Goal: Task Accomplishment & Management: Complete application form

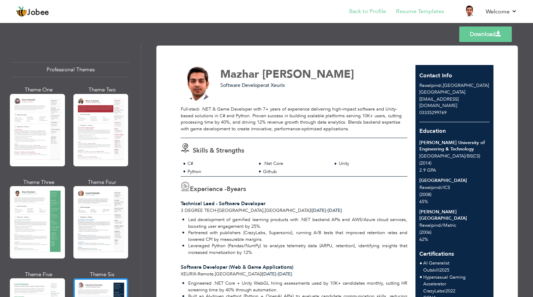
click at [377, 13] on link "Back to Profile" at bounding box center [367, 11] width 37 height 8
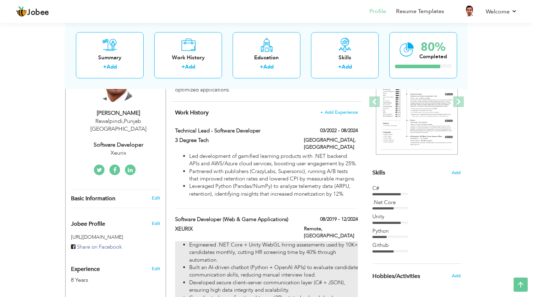
scroll to position [102, 0]
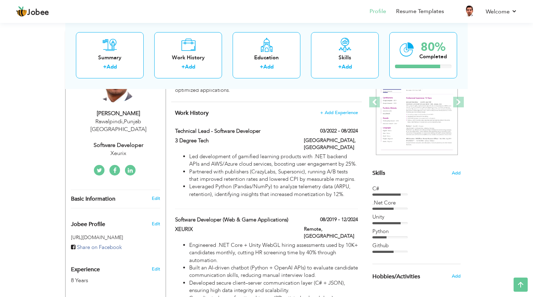
click at [434, 120] on img at bounding box center [417, 102] width 82 height 106
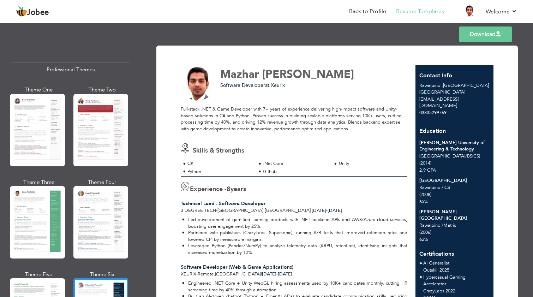
click at [479, 32] on link "Download" at bounding box center [485, 34] width 53 height 16
click at [374, 12] on link "Back to Profile" at bounding box center [367, 11] width 37 height 8
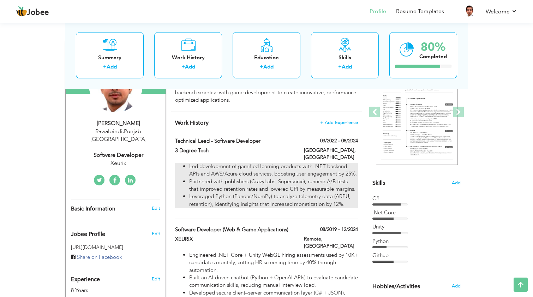
scroll to position [77, 0]
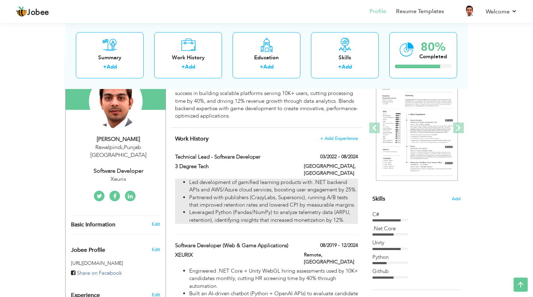
click at [282, 205] on li "Partnered with publishers (CrazyLabs, Supersonic), running A/B tests that impro…" at bounding box center [273, 201] width 169 height 15
type input "Technical Lead - Software Developer"
type input "3 Degree Tech"
type input "03/2022"
type input "08/2024"
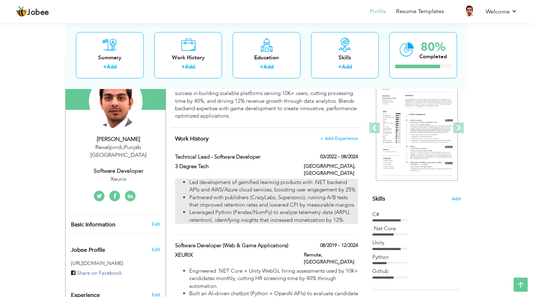
type input "[GEOGRAPHIC_DATA]"
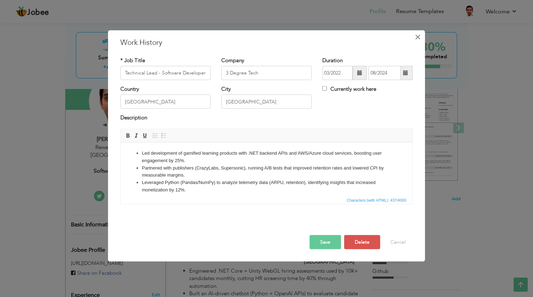
click at [418, 36] on span "×" at bounding box center [418, 36] width 6 height 13
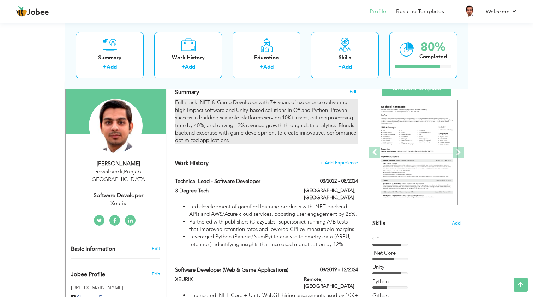
scroll to position [39, 0]
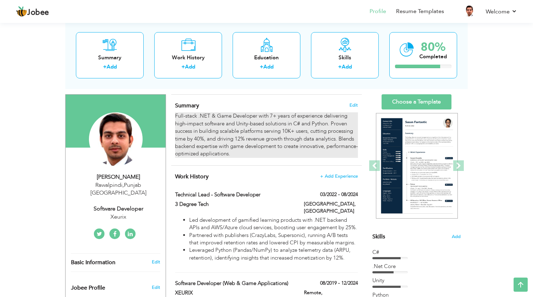
click at [248, 131] on div "Full-stack .NET & Game Developer with 7+ years of experience delivering high-im…" at bounding box center [266, 135] width 183 height 46
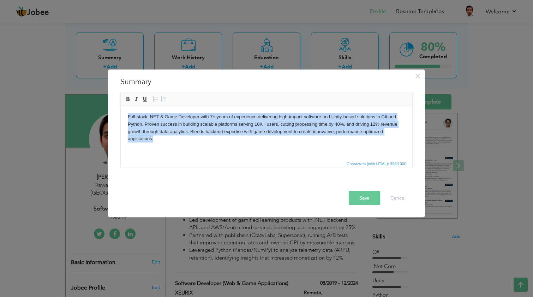
copy body "Full-stack .NET & Game Developer with 7+ years of experience delivering high-im…"
drag, startPoint x: 246, startPoint y: 145, endPoint x: 508, endPoint y: 135, distance: 262.5
click at [135, 113] on html "Full-stack .NET & Game Developer with 7+ years of experience delivering high-im…" at bounding box center [267, 127] width 292 height 43
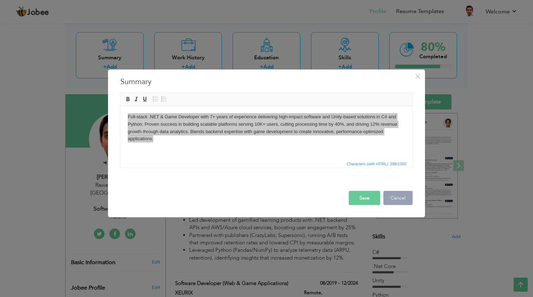
click at [402, 197] on button "Cancel" at bounding box center [397, 198] width 29 height 14
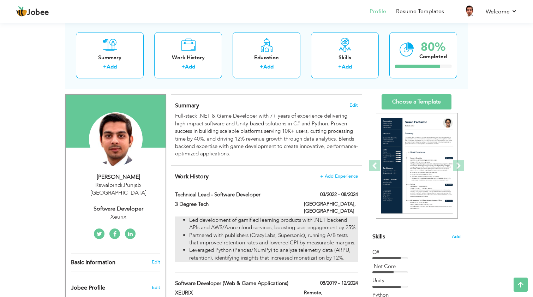
scroll to position [50, 0]
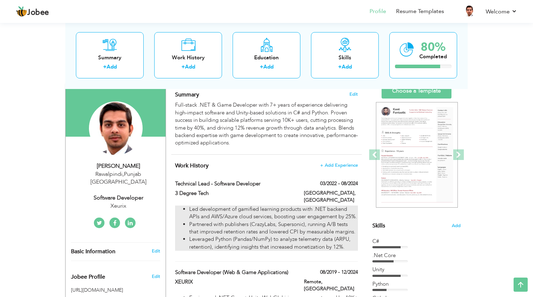
click at [251, 227] on li "Partnered with publishers (CrazyLabs, Supersonic), running A/B tests that impro…" at bounding box center [273, 228] width 169 height 15
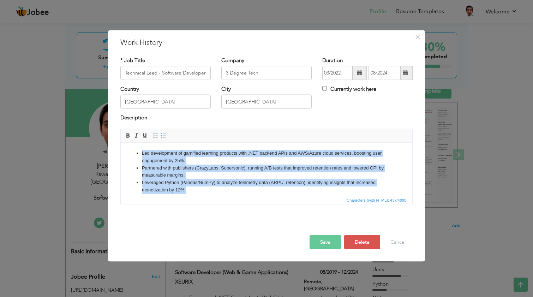
drag, startPoint x: 198, startPoint y: 192, endPoint x: 290, endPoint y: 281, distance: 128.1
click at [121, 142] on html "Led development of gamified learning products with .NET backend APIs and AWS/Az…" at bounding box center [267, 171] width 292 height 58
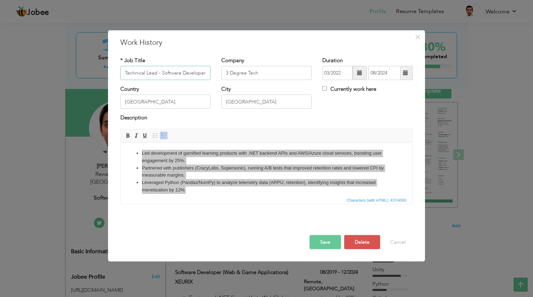
click at [193, 72] on input "Technical Lead - Software Developer" at bounding box center [165, 73] width 90 height 14
click at [403, 242] on button "Cancel" at bounding box center [397, 242] width 29 height 14
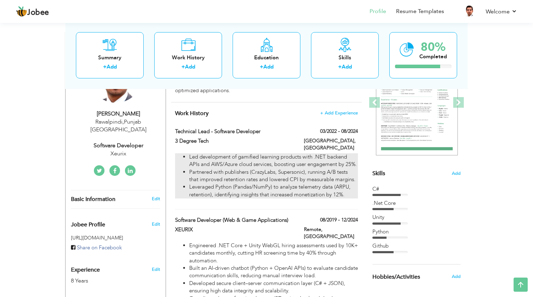
scroll to position [121, 0]
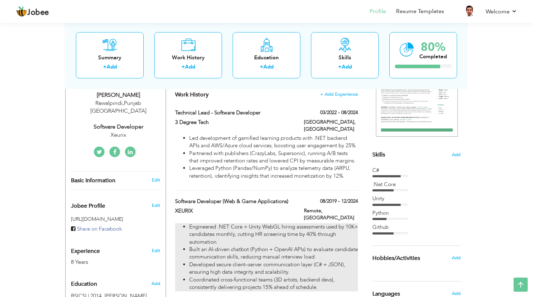
click at [241, 254] on li "Built an AI-driven chatbot (Python + OpenAI APIs) to evaluate candidate communi…" at bounding box center [273, 253] width 169 height 15
type input "Software Developer (Web & Game Applications)"
type input "XEURIX"
type input "08/2019"
type input "12/2024"
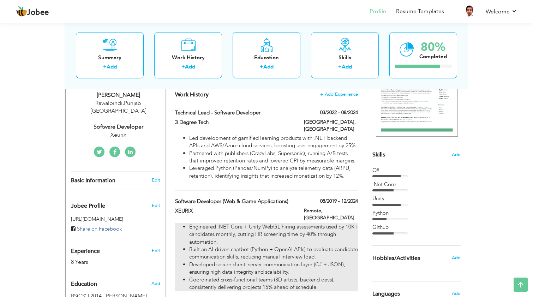
type input "[GEOGRAPHIC_DATA]"
type input "Remote"
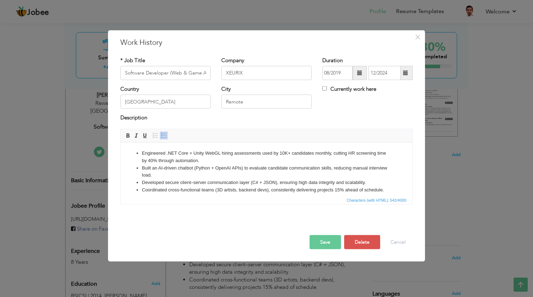
click at [259, 193] on html "Engineered .NET Core + Unity WebGL hiring assessments used by 10K+ candidates m…" at bounding box center [267, 171] width 292 height 58
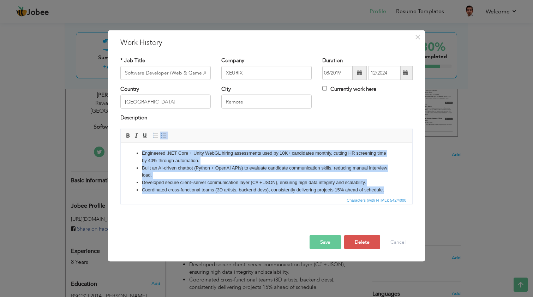
copy ul "Engineered .NET Core + Unity WebGL hiring assessments used by 10K+ candidates m…"
drag, startPoint x: 388, startPoint y: 191, endPoint x: 530, endPoint y: 189, distance: 141.9
click at [121, 142] on html "Engineered .NET Core + Unity WebGL hiring assessments used by 10K+ candidates m…" at bounding box center [267, 171] width 292 height 58
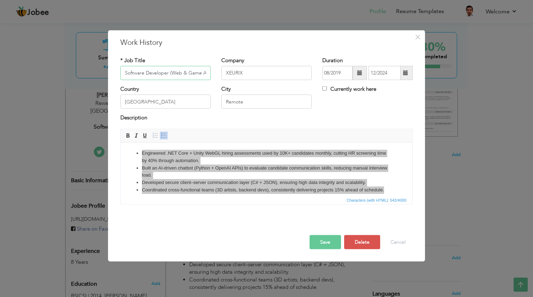
click at [196, 73] on input "Software Developer (Web & Game Applications)" at bounding box center [165, 73] width 90 height 14
click at [386, 243] on button "Cancel" at bounding box center [397, 242] width 29 height 14
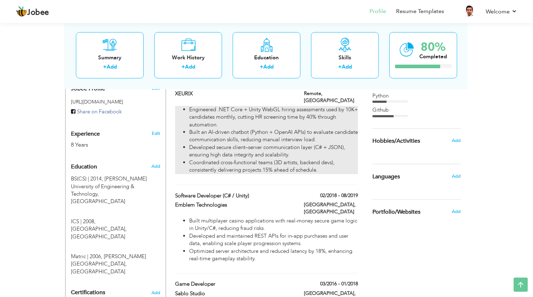
scroll to position [253, 0]
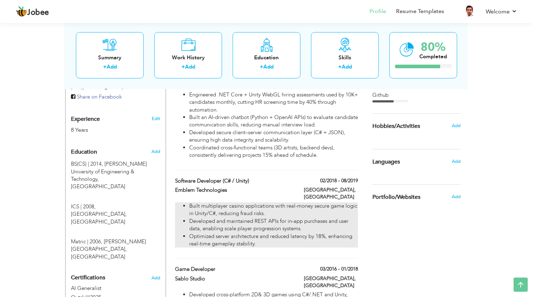
click at [246, 233] on li "Optimized server architecture and reduced latency by 18%, enhancing real-time g…" at bounding box center [273, 240] width 169 height 15
type input "Software Developer (C# / Unity)"
type input "Emblem Technologies"
type input "02/2018"
type input "08/2019"
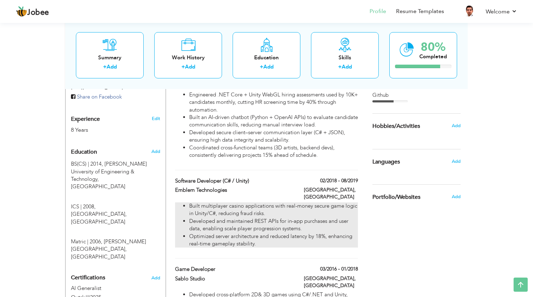
type input "Pakistan"
type input "Lahore"
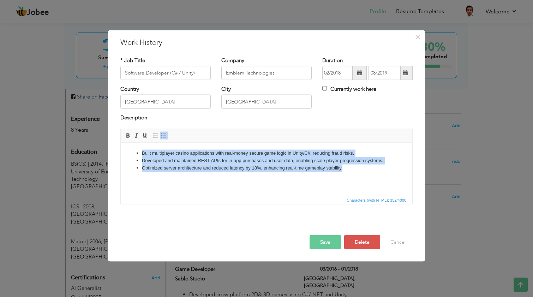
drag, startPoint x: 352, startPoint y: 168, endPoint x: 516, endPoint y: 147, distance: 165.5
click at [152, 142] on html "Built multiplayer casino applications with real-money secure game logic in Unit…" at bounding box center [267, 160] width 292 height 36
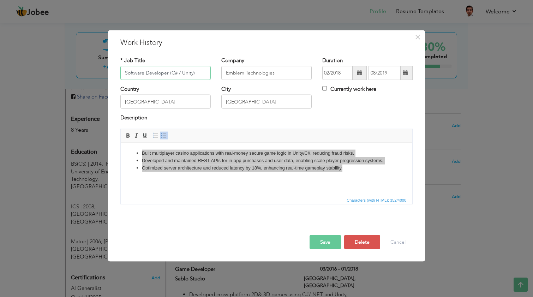
drag, startPoint x: 199, startPoint y: 72, endPoint x: 91, endPoint y: 69, distance: 108.0
click at [91, 69] on div "× Work History * Job Title Software Developer (C# / Unity) Company Emblem Techn…" at bounding box center [266, 148] width 533 height 297
click at [395, 241] on button "Cancel" at bounding box center [397, 242] width 29 height 14
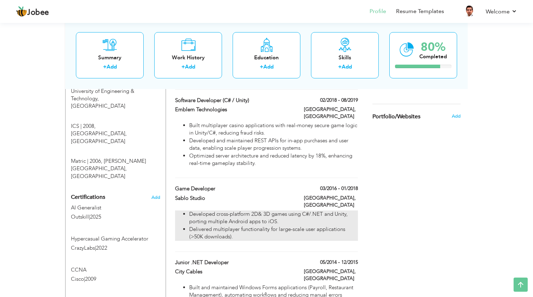
scroll to position [339, 0]
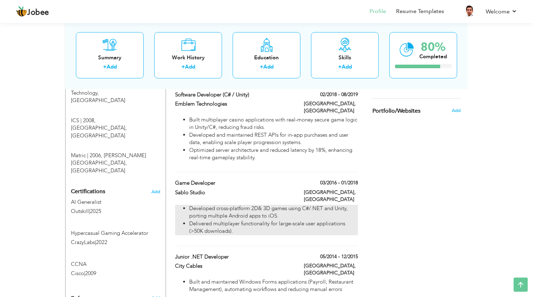
click at [292, 205] on li "Developed cross-platform 2D& 3D games using C#/.NET and Unity, porting multiple…" at bounding box center [273, 212] width 169 height 15
type input "Game Developer"
type input "Sablo Studio"
type input "03/2016"
type input "01/2018"
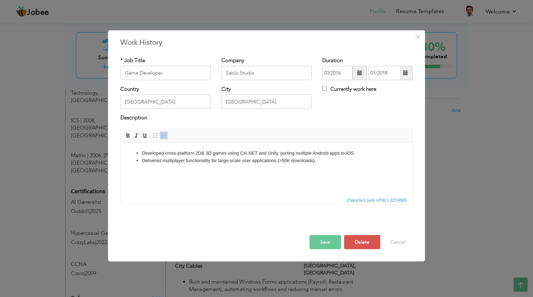
copy ul "Developed cross-platform 2D& 3D games using C#/.NET and Unity, porting multiple…"
drag, startPoint x: 330, startPoint y: 177, endPoint x: 536, endPoint y: 188, distance: 205.7
click at [121, 143] on html "Developed cross-platform 2D& 3D games using C#/.NET and Unity, porting multiple…" at bounding box center [267, 156] width 292 height 29
click at [392, 241] on button "Cancel" at bounding box center [397, 242] width 29 height 14
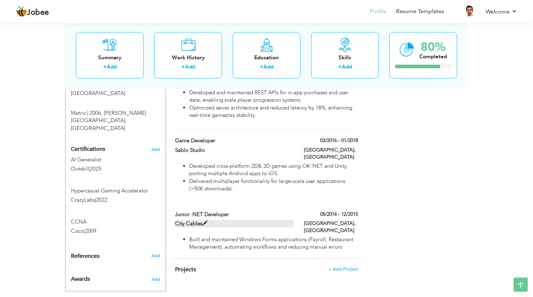
scroll to position [381, 0]
click at [264, 220] on label "City Cables" at bounding box center [234, 223] width 119 height 7
type input "Junior .NET Developer"
type input "City Cables"
type input "05/2014"
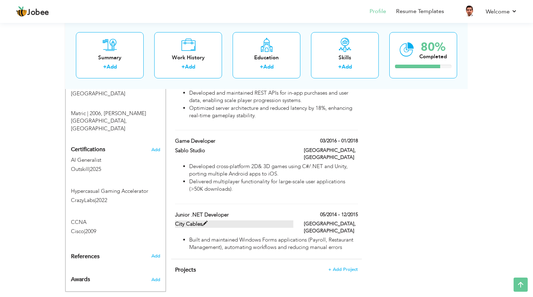
type input "12/2015"
type input "Karachi"
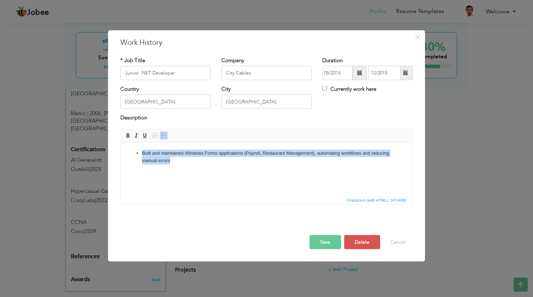
copy li "Built and maintained Windows Forms applications (Payroll, Restaurant Management…"
drag, startPoint x: 236, startPoint y: 165, endPoint x: 618, endPoint y: 259, distance: 393.1
click at [138, 142] on html "Built and maintained Windows Forms applications (Payroll, Restaurant Management…" at bounding box center [267, 156] width 292 height 29
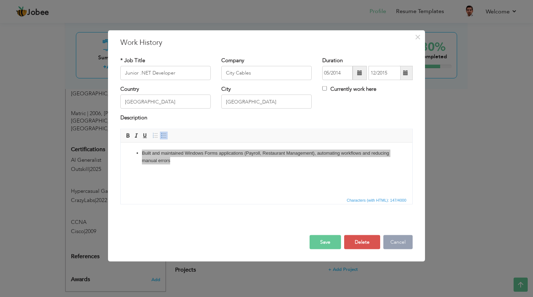
click at [395, 240] on button "Cancel" at bounding box center [397, 242] width 29 height 14
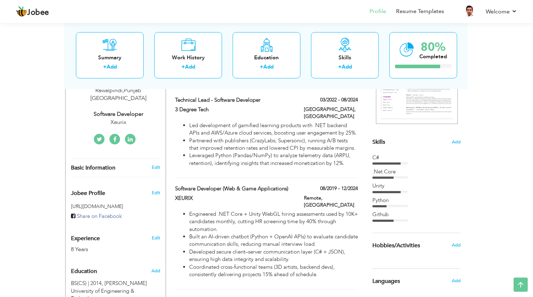
scroll to position [124, 0]
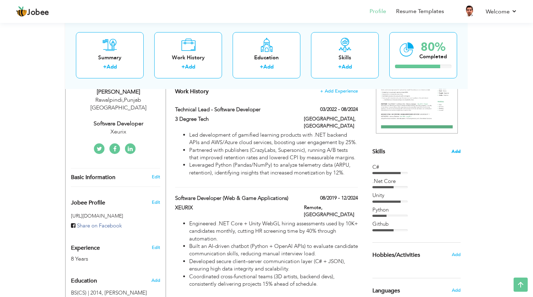
click at [460, 148] on span "Add" at bounding box center [455, 151] width 9 height 7
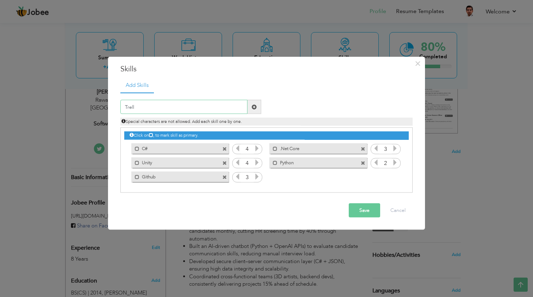
type input "Trello"
click at [397, 176] on icon at bounding box center [395, 176] width 6 height 6
click at [368, 210] on button "Save" at bounding box center [364, 210] width 31 height 14
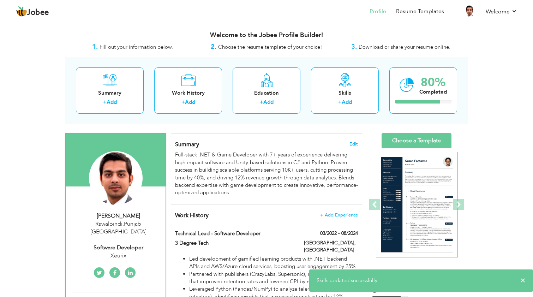
scroll to position [0, 0]
click at [420, 193] on img at bounding box center [417, 205] width 82 height 106
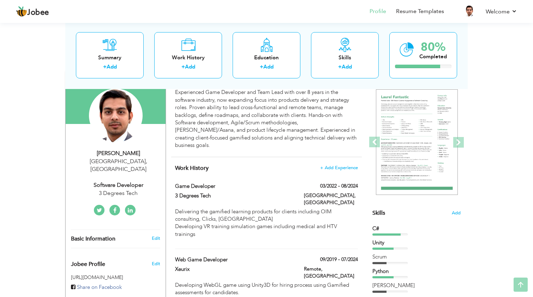
scroll to position [65, 0]
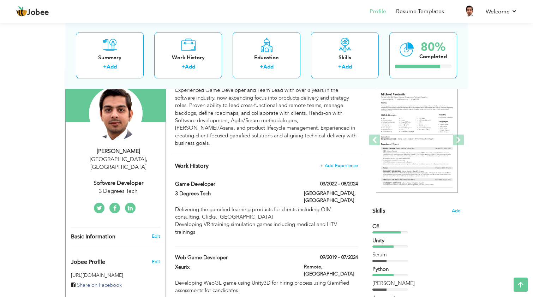
click at [134, 179] on div "Software Developer" at bounding box center [118, 183] width 95 height 8
type input "Mazhar"
type input "[PERSON_NAME]"
type input "0686799892"
select select "number:200"
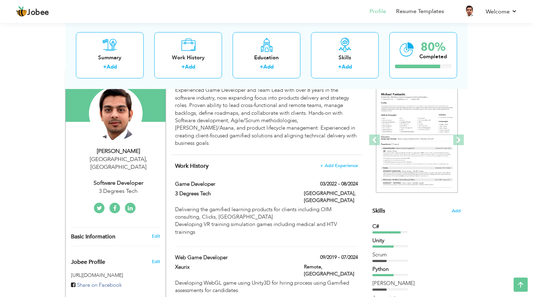
type input "Western Cape"
type input "[GEOGRAPHIC_DATA]"
select select "number:10"
type input "3 Degrees Tech"
type input "Software Developer"
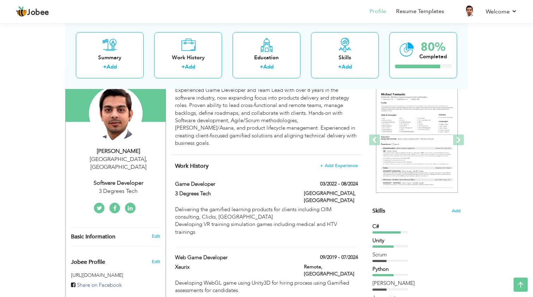
type input "https://www.linkedin.com/in/mazhar-ali-82b73531/"
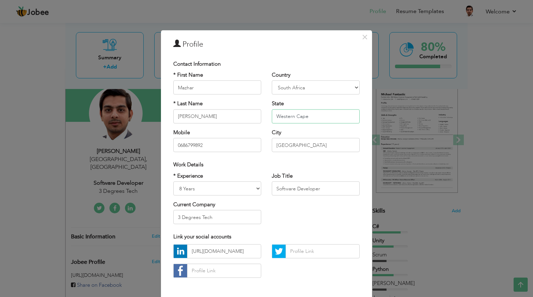
click at [313, 113] on input "Western Cape" at bounding box center [316, 116] width 88 height 14
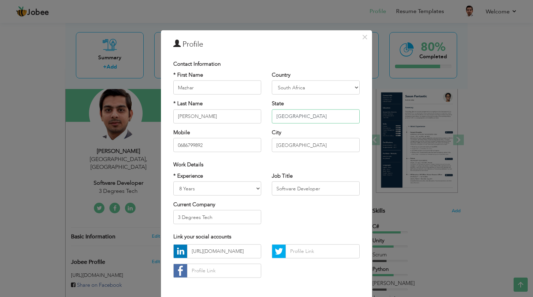
type input "[GEOGRAPHIC_DATA]"
click at [214, 148] on input "0686799892" at bounding box center [217, 145] width 88 height 14
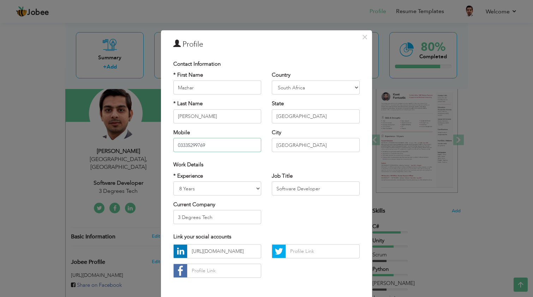
type input "03335299769"
click at [302, 148] on input "[GEOGRAPHIC_DATA]" at bounding box center [316, 145] width 88 height 14
type input "Rawalpindi"
click at [297, 219] on div "* Experience Entry Level Less than 1 Year 1 Year 2 Years 3 Years 4 Years 5 Year…" at bounding box center [266, 201] width 197 height 58
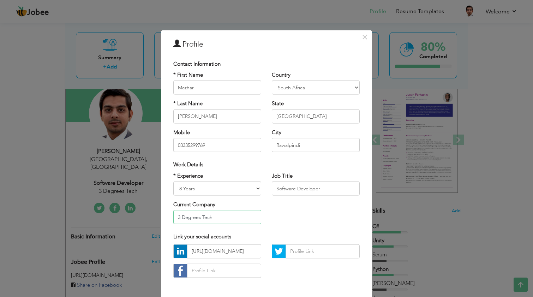
click at [233, 216] on input "3 Degrees Tech" at bounding box center [217, 217] width 88 height 14
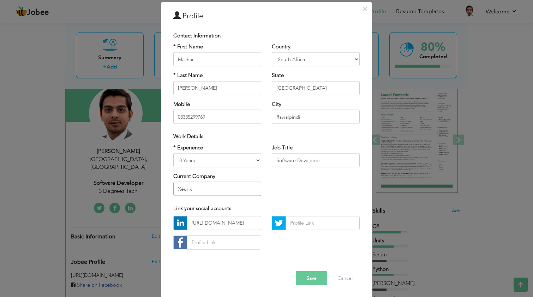
scroll to position [28, 0]
type input "Xeurix"
click at [314, 277] on button "Save" at bounding box center [311, 278] width 31 height 14
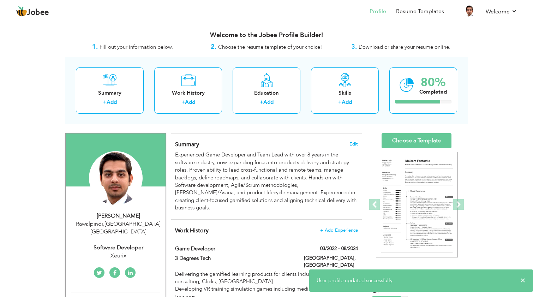
scroll to position [0, 0]
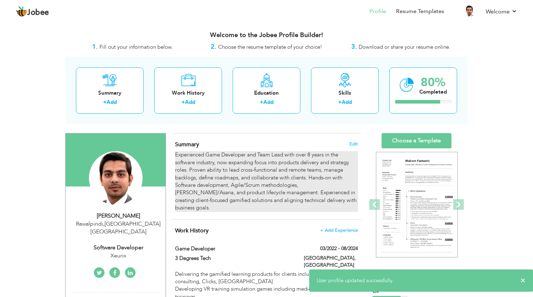
click at [318, 165] on div "Experienced Game Developer and Team Lead with over 8 years in the software indu…" at bounding box center [266, 181] width 183 height 60
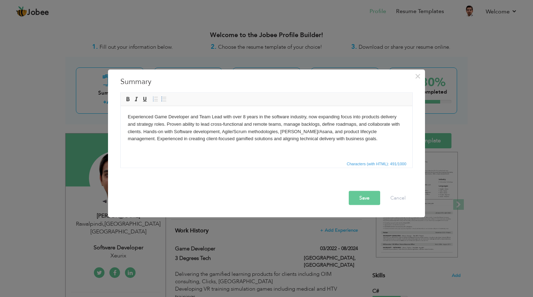
click at [234, 141] on html "Experienced Game Developer and Team Lead with over 8 years in the software indu…" at bounding box center [267, 127] width 292 height 43
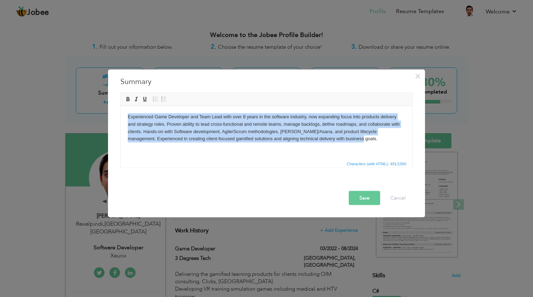
paste body
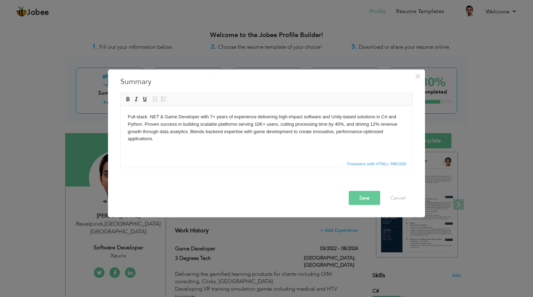
click at [371, 197] on button "Save" at bounding box center [364, 198] width 31 height 14
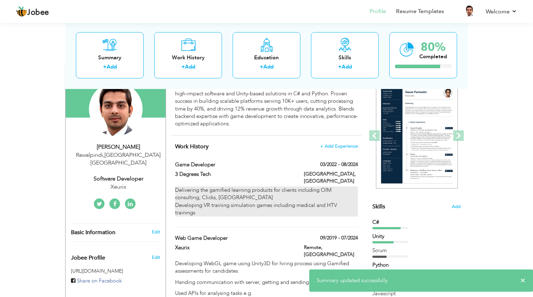
scroll to position [69, 0]
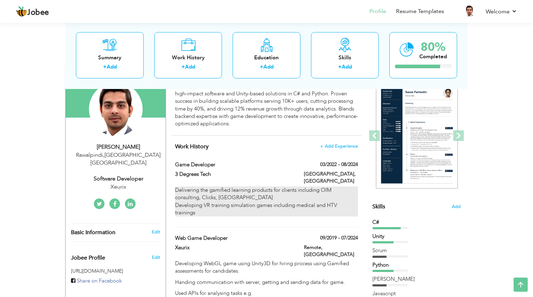
click at [221, 202] on p "Delivering the gamified learning products for clients including OIM consulting,…" at bounding box center [266, 201] width 183 height 30
type input "Game Developer"
type input "3 Degrees Tech"
type input "03/2022"
type input "08/2024"
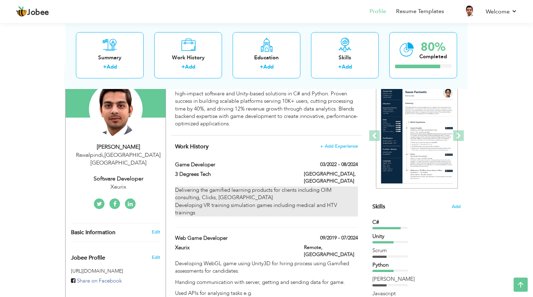
type input "[GEOGRAPHIC_DATA]"
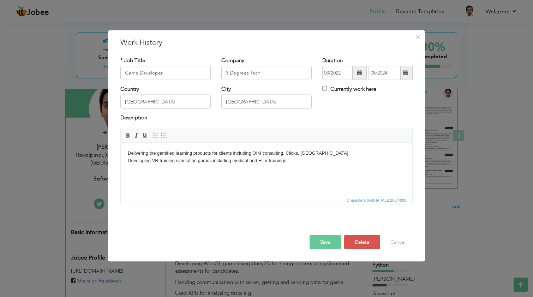
scroll to position [0, 0]
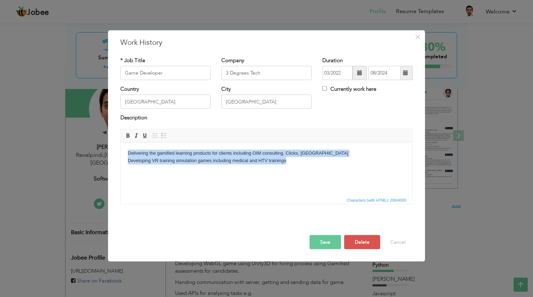
paste body
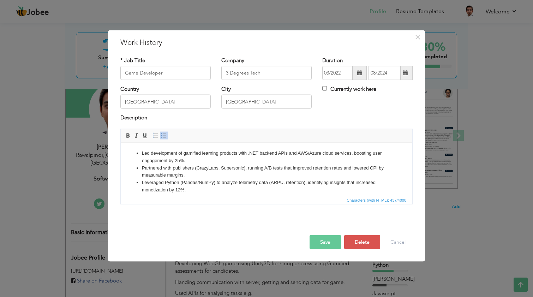
drag, startPoint x: 247, startPoint y: 183, endPoint x: 320, endPoint y: 280, distance: 120.7
click at [121, 142] on html "Led development of gamified learning products with .NET backend APIs and AWS/Az…" at bounding box center [267, 171] width 292 height 58
click at [194, 74] on input "Game Developer" at bounding box center [165, 73] width 90 height 14
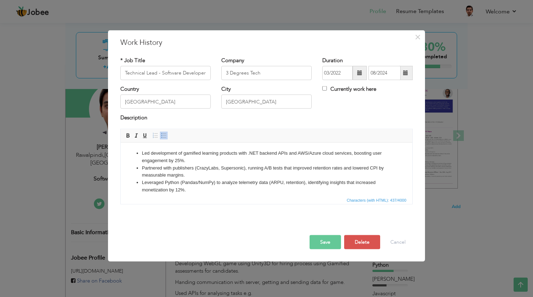
click at [331, 236] on button "Save" at bounding box center [325, 242] width 31 height 14
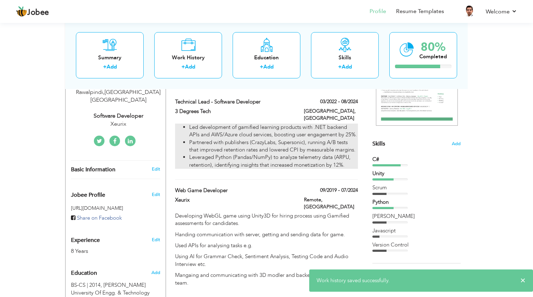
scroll to position [138, 0]
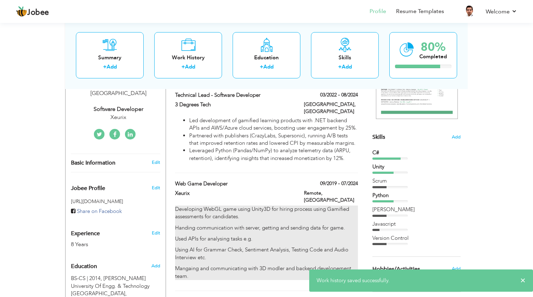
click at [286, 224] on p "Handing communication with server, getting and sending data for game." at bounding box center [266, 227] width 183 height 7
type input "Web Game Developer"
type input "Xeurix"
type input "09/2019"
type input "07/2024"
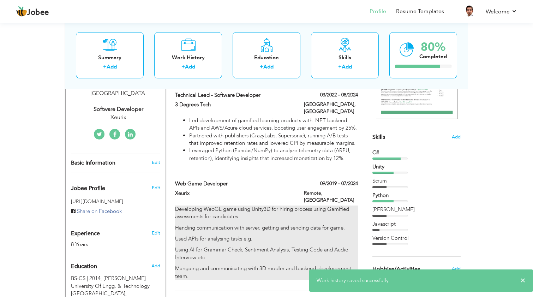
type input "[GEOGRAPHIC_DATA]"
type input "Remote"
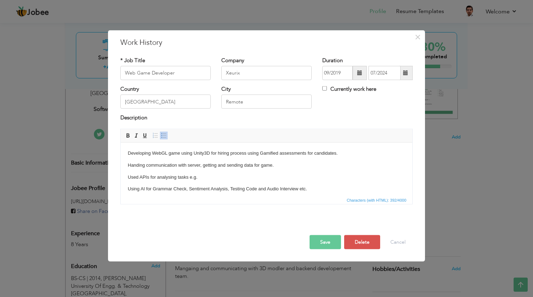
click at [243, 186] on p "Using AI for Grammar Check, Sentiment Analysis, Testing Code and Audio Intervie…" at bounding box center [266, 188] width 277 height 7
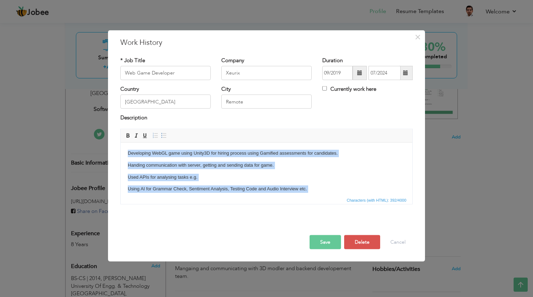
paste body
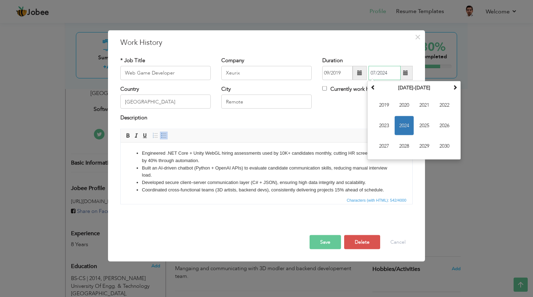
click at [375, 72] on input "07/2024" at bounding box center [384, 73] width 32 height 14
type input "12/2024"
click at [335, 120] on div "Description" at bounding box center [266, 118] width 292 height 9
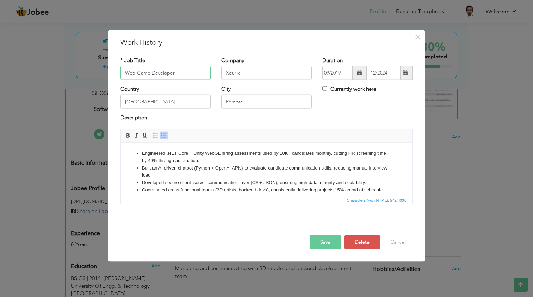
click at [184, 70] on input "Web Game Developer" at bounding box center [165, 73] width 90 height 14
paste input "Software Developer (Web & Game Applications)"
click at [332, 239] on button "Save" at bounding box center [325, 242] width 31 height 14
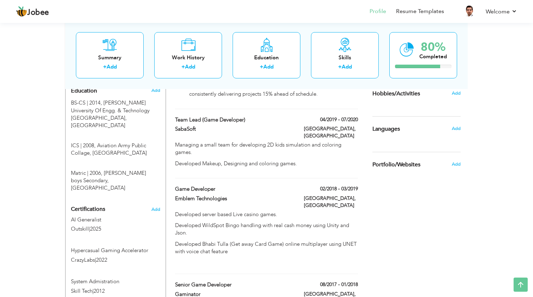
scroll to position [305, 0]
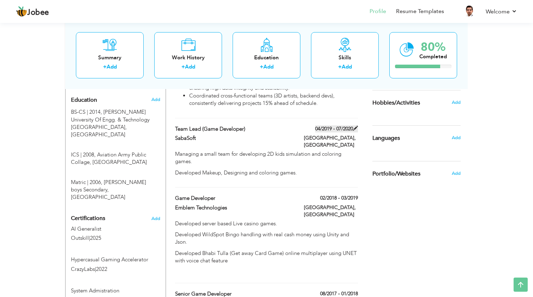
click at [356, 130] on span at bounding box center [355, 128] width 5 height 5
type input "Team Lead (Game Developer)"
type input "SabaSoft"
type input "04/2019"
type input "07/2020"
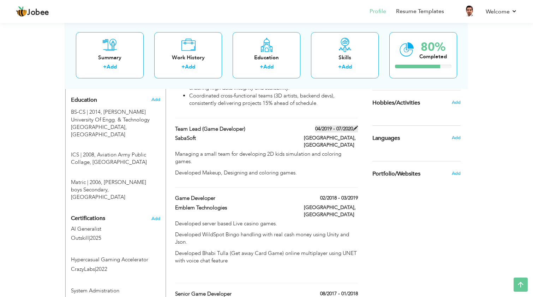
type input "Pakistan"
type input "Lahore"
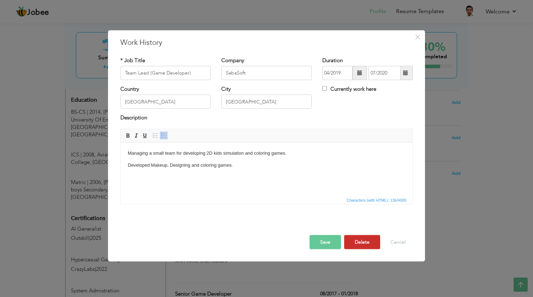
click at [368, 243] on button "Delete" at bounding box center [362, 242] width 36 height 14
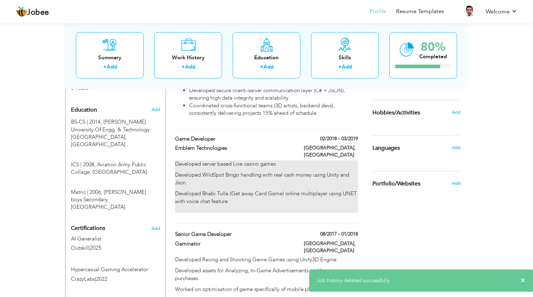
scroll to position [290, 0]
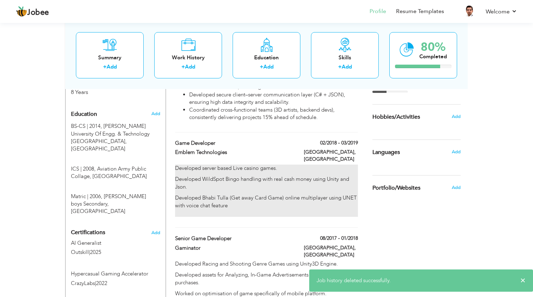
click at [274, 186] on p "Developed WildSpot Bingo handling with real cash money using Unity and Json." at bounding box center [266, 182] width 183 height 15
type input "Game Developer"
type input "Emblem Technologies"
type input "02/2018"
type input "03/2019"
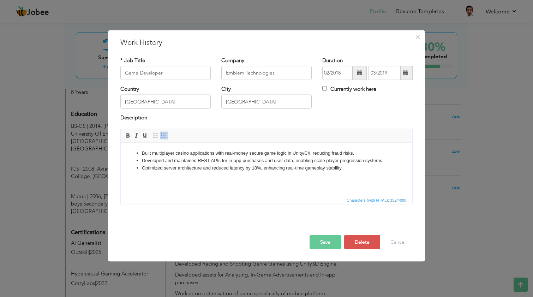
drag, startPoint x: 340, startPoint y: 178, endPoint x: 158, endPoint y: 283, distance: 210.7
drag, startPoint x: 176, startPoint y: 72, endPoint x: 79, endPoint y: 70, distance: 96.7
click at [79, 70] on div "× Work History * Job Title Software Developer (C# / Unity) Company Emblem Techn…" at bounding box center [266, 148] width 533 height 297
type input "Software Developer (C# / Unity)"
click at [374, 74] on input "03/2019" at bounding box center [384, 73] width 32 height 14
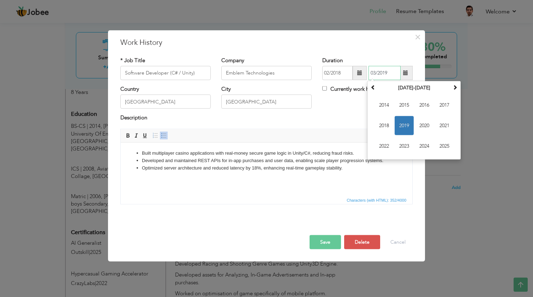
click at [374, 71] on input "03/2019" at bounding box center [384, 73] width 32 height 14
type input "08/2019"
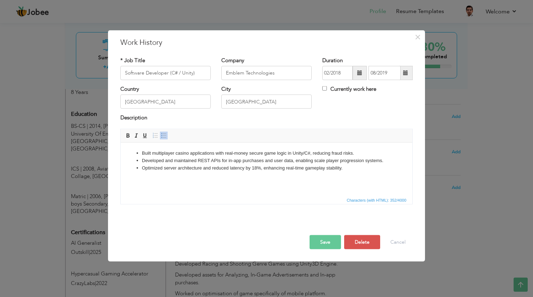
click at [325, 246] on button "Save" at bounding box center [325, 242] width 31 height 14
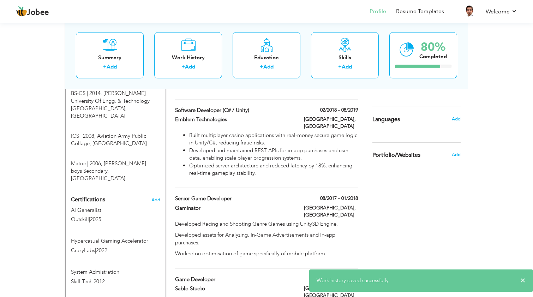
scroll to position [323, 0]
click at [353, 196] on span at bounding box center [355, 198] width 5 height 5
type input "Senior Game Developer"
type input "Gaminator"
type input "08/2017"
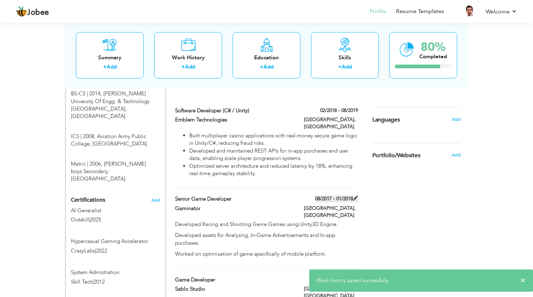
type input "01/2018"
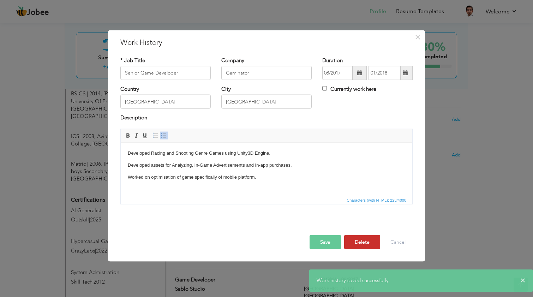
click at [363, 240] on button "Delete" at bounding box center [362, 242] width 36 height 14
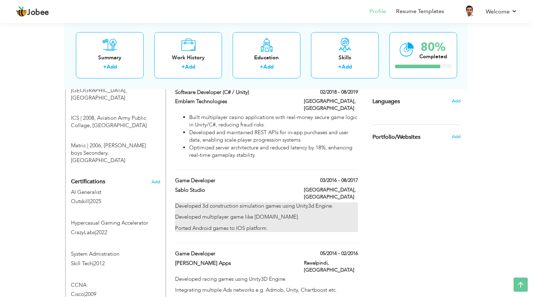
scroll to position [340, 0]
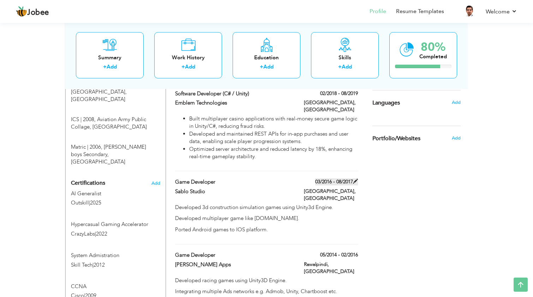
click at [356, 179] on span at bounding box center [355, 181] width 5 height 5
type input "Game Developer"
type input "Sablo Studio"
type input "03/2016"
type input "08/2017"
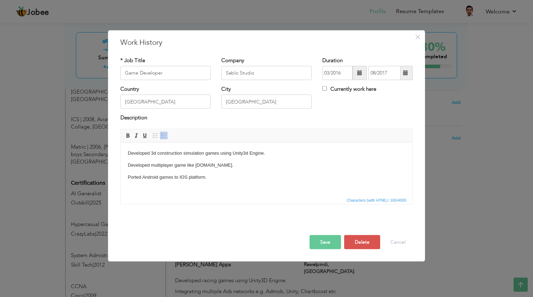
drag, startPoint x: 245, startPoint y: 198, endPoint x: 113, endPoint y: 139, distance: 145.2
click at [113, 139] on div "× Work History * Job Title Game Developer Company Sablo Studio Duration 03/2016…" at bounding box center [266, 145] width 317 height 231
click at [173, 170] on body "Developed 3d construction simulation games using Unity3d Engine. Developed mult…" at bounding box center [266, 164] width 277 height 31
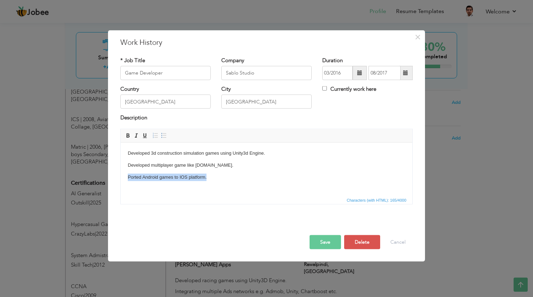
click at [173, 170] on body "Developed 3d construction simulation games using Unity3d Engine. Developed mult…" at bounding box center [266, 164] width 277 height 31
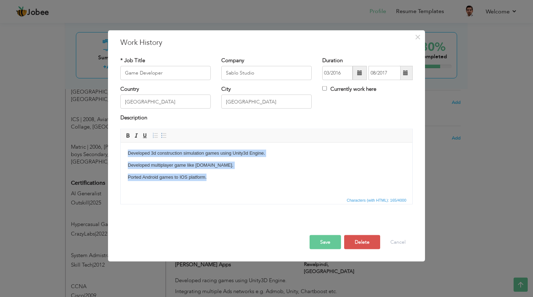
paste body
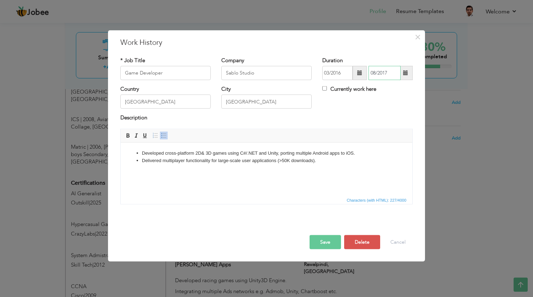
click at [377, 73] on input "08/2017" at bounding box center [384, 73] width 32 height 14
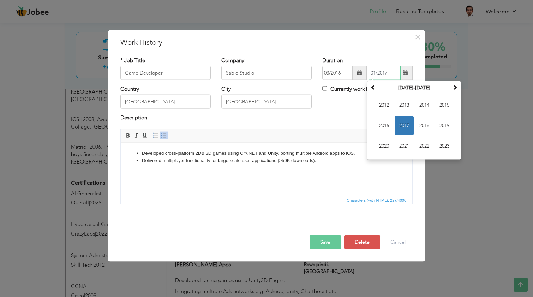
click at [392, 75] on input "01/2017" at bounding box center [384, 73] width 32 height 14
type input "01/2018"
click at [322, 250] on div "Save Save and Continue Delete Cancel" at bounding box center [266, 235] width 303 height 40
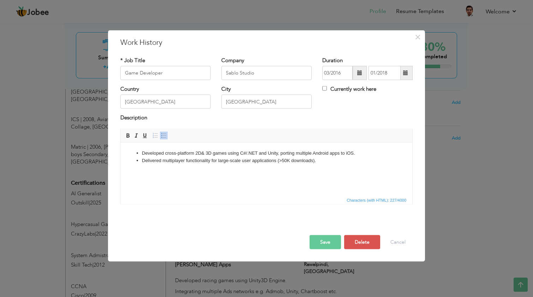
click at [323, 245] on button "Save" at bounding box center [325, 242] width 31 height 14
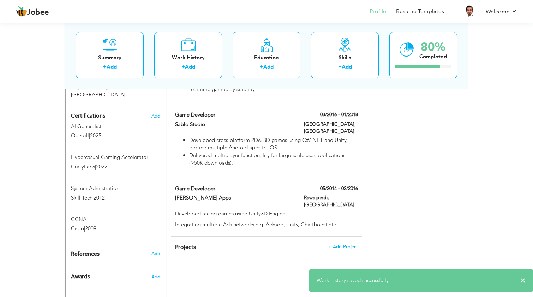
scroll to position [406, 0]
click at [355, 186] on span at bounding box center [355, 188] width 5 height 5
type input "Skippy Apps"
type input "05/2014"
type input "02/2016"
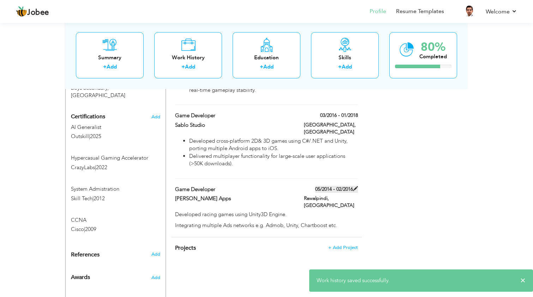
type input "Rawalpindi"
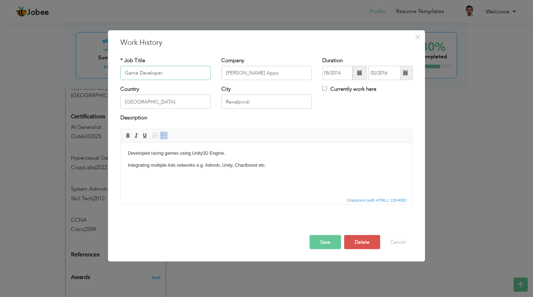
click at [164, 73] on input "Game Developer" at bounding box center [165, 73] width 90 height 14
type input "Junior .Net Developer"
click at [253, 73] on input "Skippy Apps" at bounding box center [266, 73] width 90 height 14
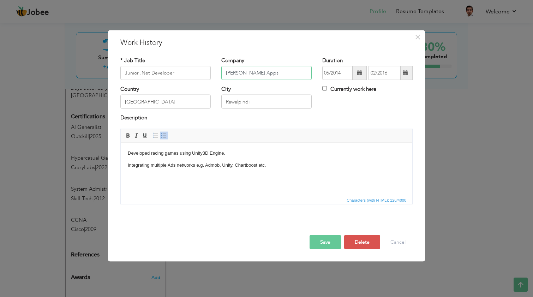
click at [253, 73] on input "Skippy Apps" at bounding box center [266, 73] width 90 height 14
type input "City Cables"
click at [240, 100] on input "Rawalpindi" at bounding box center [266, 102] width 90 height 14
type input "Karachi"
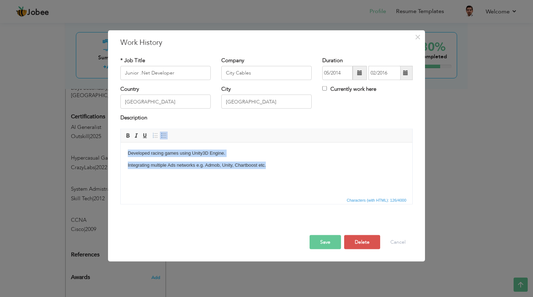
paste body
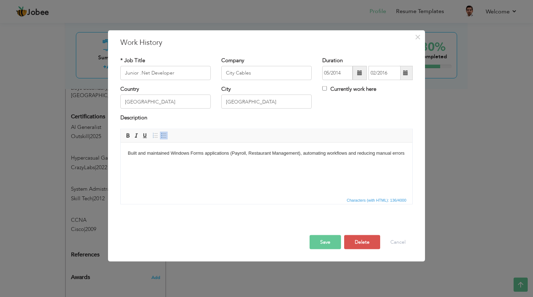
drag, startPoint x: 288, startPoint y: 169, endPoint x: 316, endPoint y: 281, distance: 115.1
click at [121, 142] on html "Built and maintained Windows Forms applications (Payroll, Restaurant Management…" at bounding box center [267, 153] width 292 height 22
click at [163, 138] on link "Insert/Remove Bulleted List" at bounding box center [164, 135] width 8 height 8
click at [381, 73] on input "02/2016" at bounding box center [384, 73] width 32 height 14
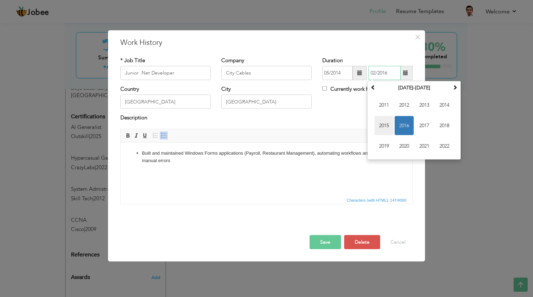
click at [384, 124] on span "2015" at bounding box center [383, 125] width 19 height 19
click at [440, 144] on span "Dec" at bounding box center [444, 146] width 19 height 19
type input "12/2015"
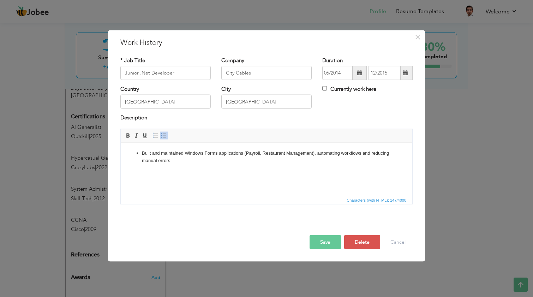
click at [319, 237] on button "Save" at bounding box center [325, 242] width 31 height 14
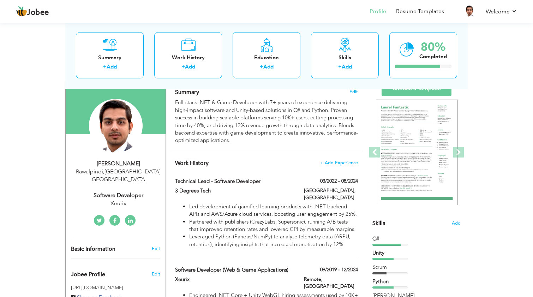
scroll to position [60, 0]
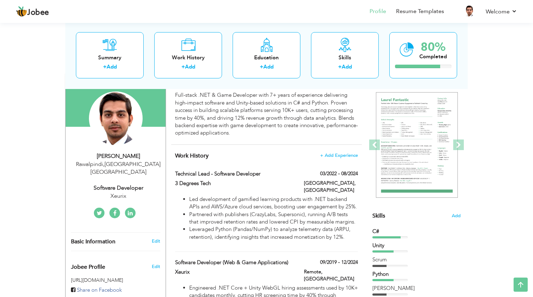
click at [409, 135] on img at bounding box center [417, 145] width 82 height 106
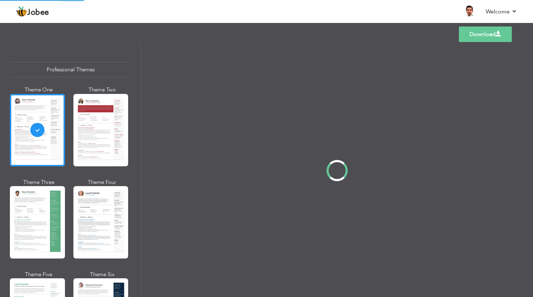
click at [85, 291] on div "Professional Themes Theme One Theme Two Theme Three Theme Four" at bounding box center [266, 170] width 533 height 253
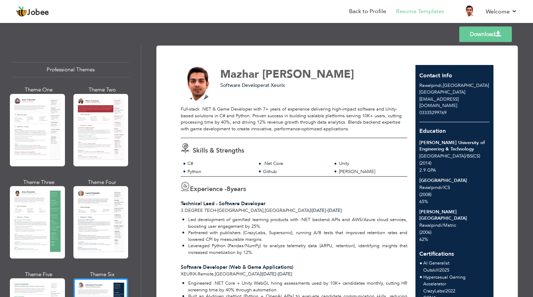
click at [475, 38] on link "Download" at bounding box center [485, 34] width 53 height 16
click at [374, 15] on link "Back to Profile" at bounding box center [367, 11] width 37 height 8
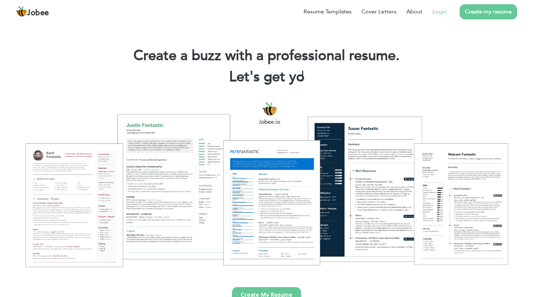
click at [437, 15] on link "Login" at bounding box center [439, 11] width 14 height 8
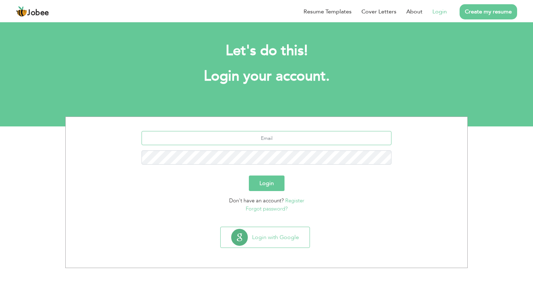
type input "[EMAIL_ADDRESS][DOMAIN_NAME]"
click at [272, 184] on button "Login" at bounding box center [267, 183] width 36 height 16
